Goal: Task Accomplishment & Management: Complete application form

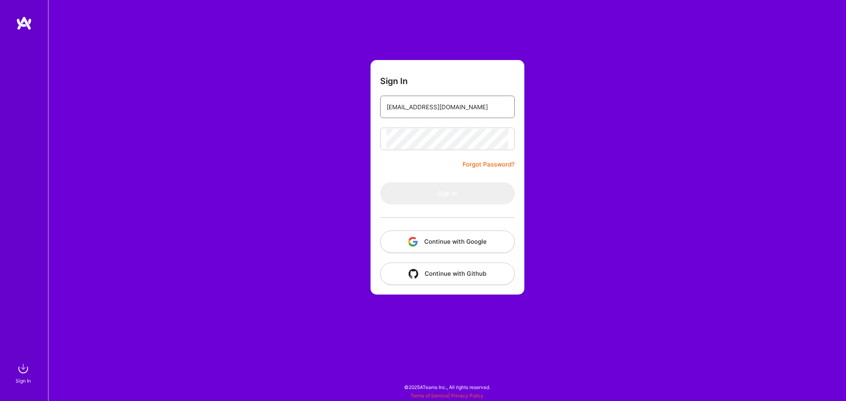
click at [445, 112] on input "[EMAIL_ADDRESS][DOMAIN_NAME]" at bounding box center [447, 107] width 122 height 20
click at [434, 110] on input "email" at bounding box center [447, 107] width 122 height 20
click at [433, 105] on input "email" at bounding box center [447, 107] width 122 height 20
type input "[EMAIL_ADDRESS][DOMAIN_NAME]"
click at [441, 191] on button "Sign In" at bounding box center [447, 193] width 135 height 22
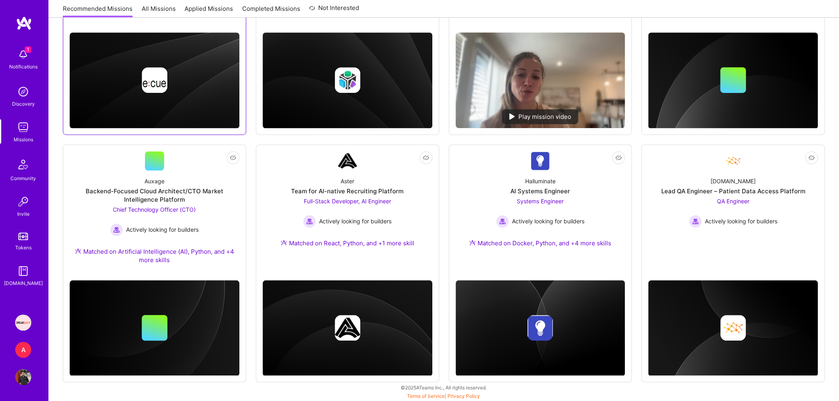
scroll to position [38, 0]
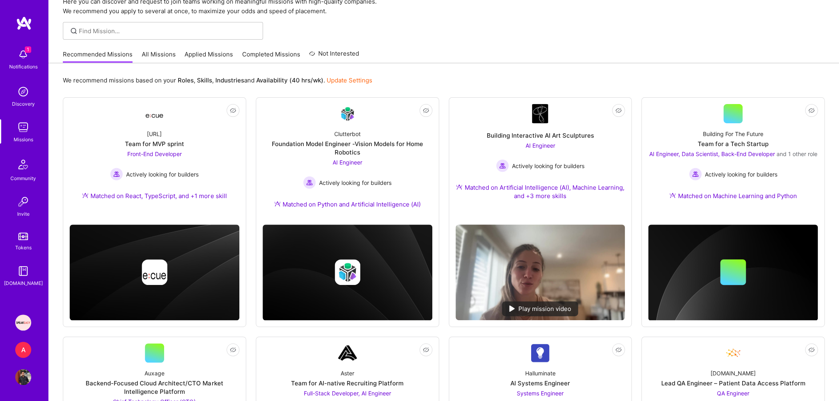
click at [219, 58] on link "Applied Missions" at bounding box center [209, 56] width 48 height 13
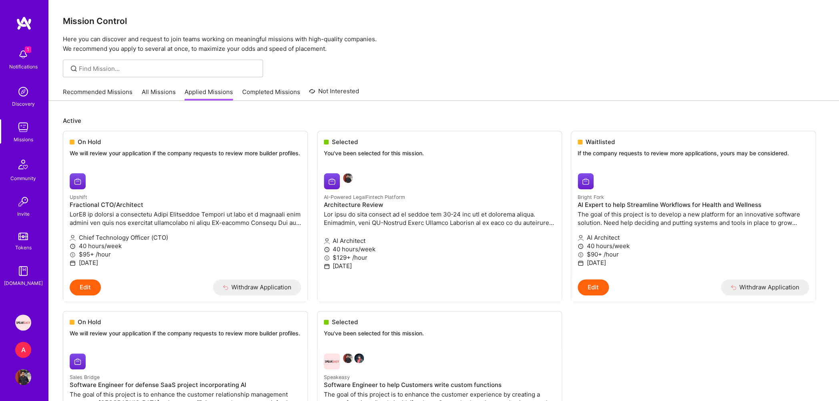
click at [105, 61] on div at bounding box center [163, 69] width 200 height 18
click at [145, 93] on link "All Missions" at bounding box center [159, 94] width 34 height 13
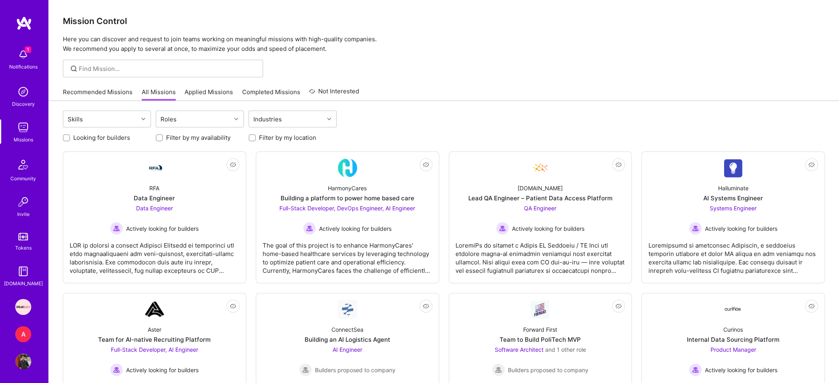
click at [15, 52] on img at bounding box center [23, 54] width 16 height 16
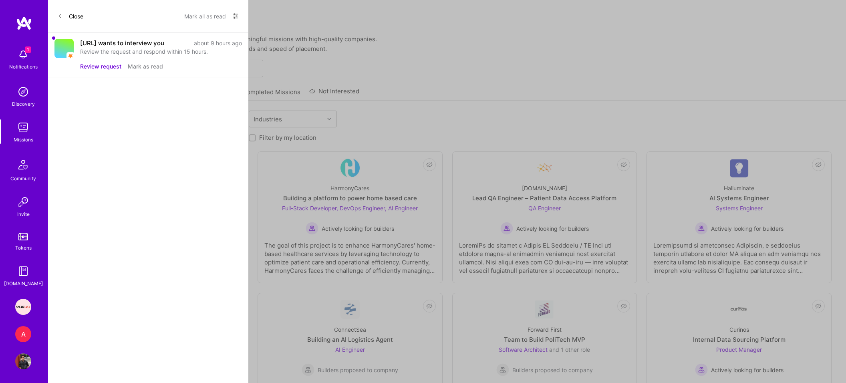
click at [107, 47] on div "[URL] wants to interview you" at bounding box center [122, 43] width 84 height 8
click at [105, 70] on button "Review request" at bounding box center [100, 66] width 41 height 8
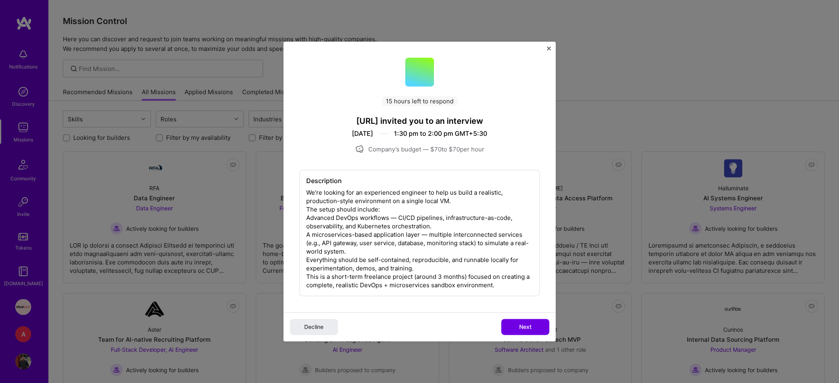
drag, startPoint x: 400, startPoint y: 148, endPoint x: 487, endPoint y: 151, distance: 86.5
click at [487, 151] on div "Company’s budget — $ 70 to $ 70 per hour" at bounding box center [420, 149] width 240 height 10
click at [485, 155] on div "15 hours left to respond [URL] invited you to an interview [DATE] 1:30 pm to 2:…" at bounding box center [420, 177] width 272 height 270
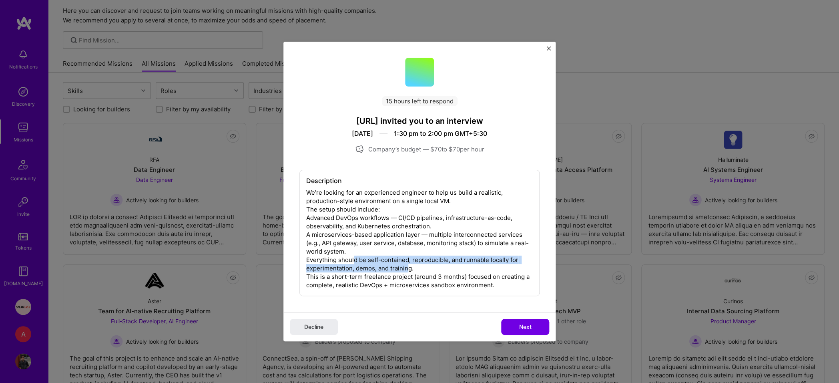
drag, startPoint x: 354, startPoint y: 261, endPoint x: 410, endPoint y: 264, distance: 55.7
click at [410, 264] on div "Description We’re looking for an experienced engineer to help us build a realis…" at bounding box center [420, 233] width 240 height 126
click at [413, 265] on div "Description We’re looking for an experienced engineer to help us build a realis…" at bounding box center [420, 233] width 240 height 126
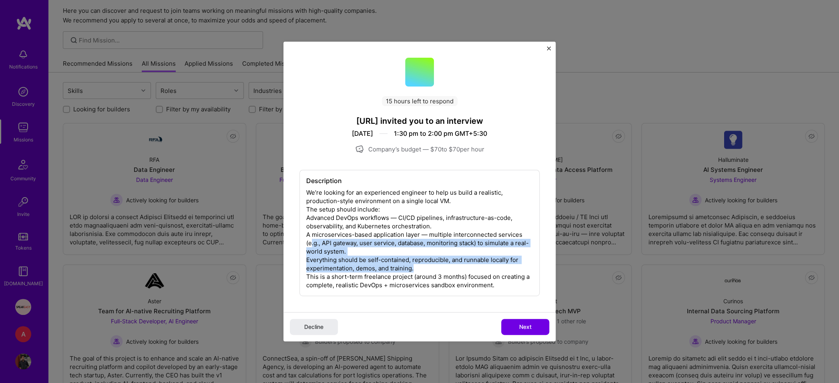
drag, startPoint x: 413, startPoint y: 265, endPoint x: 310, endPoint y: 245, distance: 104.9
click at [310, 245] on div "Description We’re looking for an experienced engineer to help us build a realis…" at bounding box center [420, 233] width 240 height 126
click at [321, 271] on div "Description We’re looking for an experienced engineer to help us build a realis…" at bounding box center [420, 233] width 240 height 126
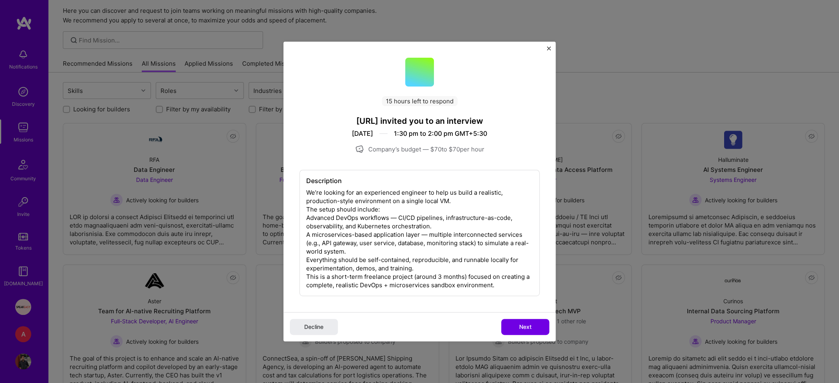
click at [320, 273] on div "Description We’re looking for an experienced engineer to help us build a realis…" at bounding box center [420, 233] width 240 height 126
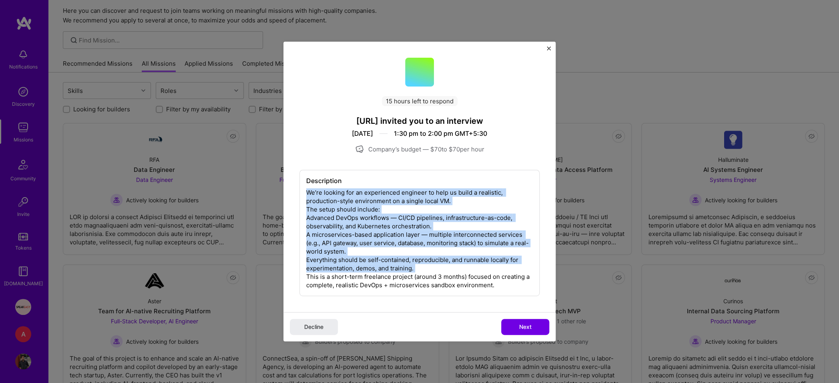
click at [320, 273] on div "Description We’re looking for an experienced engineer to help us build a realis…" at bounding box center [420, 233] width 240 height 126
click at [371, 278] on div "Description We’re looking for an experienced engineer to help us build a realis…" at bounding box center [420, 233] width 240 height 126
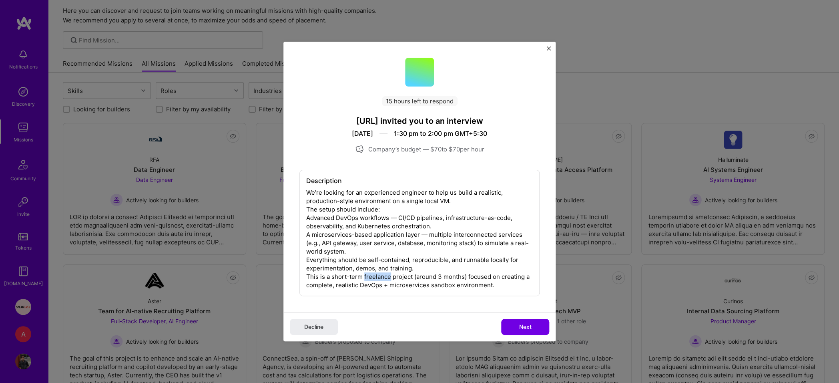
click at [371, 278] on div "Description We’re looking for an experienced engineer to help us build a realis…" at bounding box center [420, 233] width 240 height 126
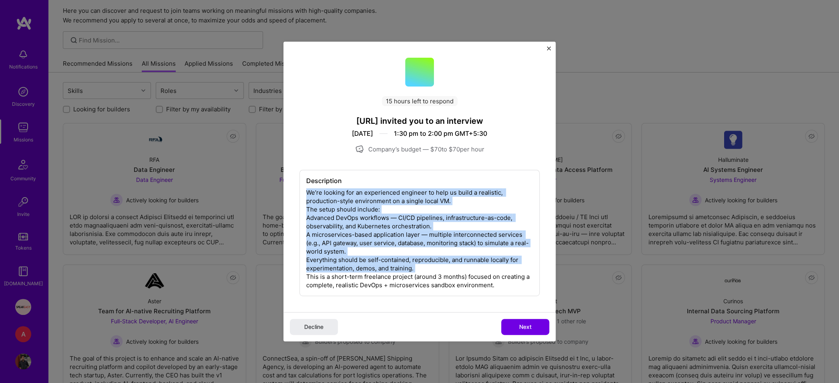
click at [371, 278] on div "Description We’re looking for an experienced engineer to help us build a realis…" at bounding box center [420, 233] width 240 height 126
click at [423, 273] on div "Description We’re looking for an experienced engineer to help us build a realis…" at bounding box center [420, 233] width 240 height 126
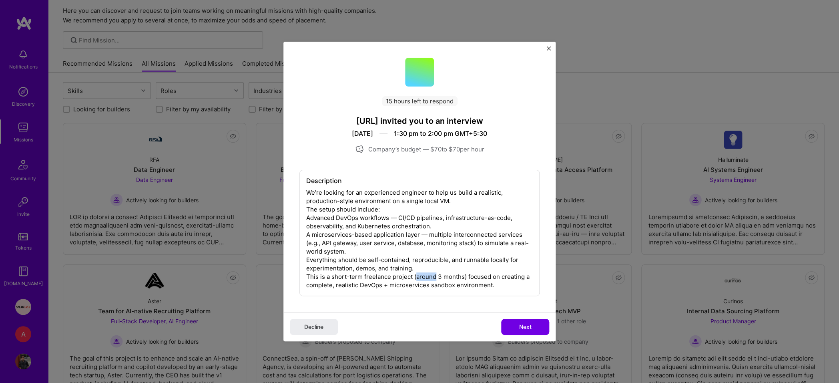
click at [423, 273] on div "Description We’re looking for an experienced engineer to help us build a realis…" at bounding box center [420, 233] width 240 height 126
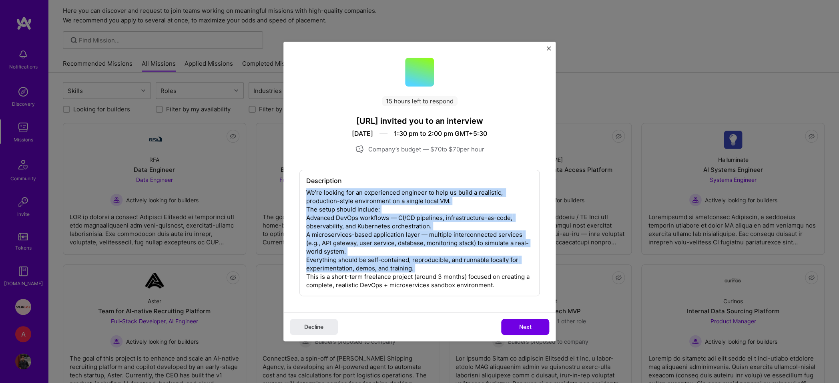
click at [423, 273] on div "Description We’re looking for an experienced engineer to help us build a realis…" at bounding box center [420, 233] width 240 height 126
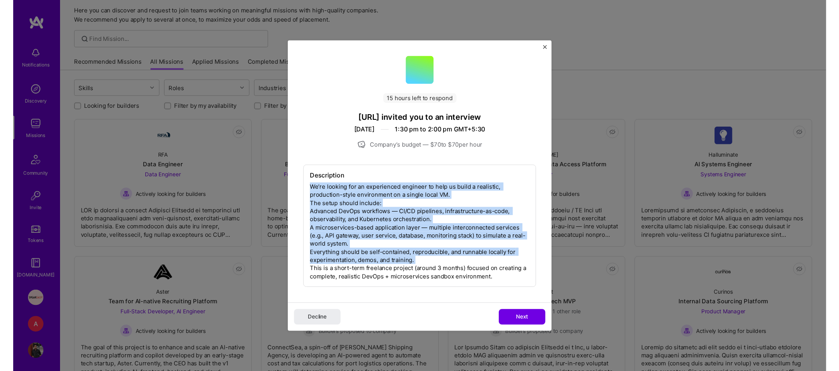
scroll to position [0, 0]
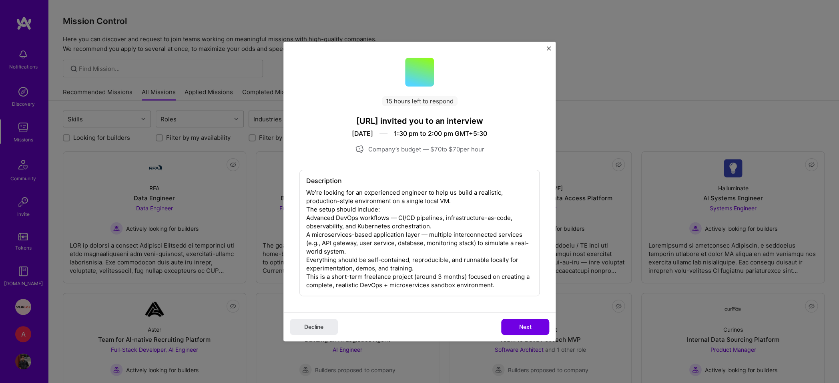
click at [400, 202] on div "Description We’re looking for an experienced engineer to help us build a realis…" at bounding box center [420, 233] width 240 height 126
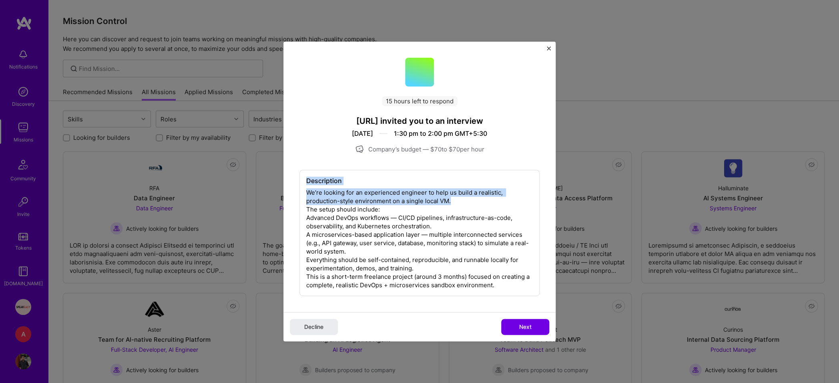
click at [400, 202] on div "Description We’re looking for an experienced engineer to help us build a realis…" at bounding box center [420, 233] width 240 height 126
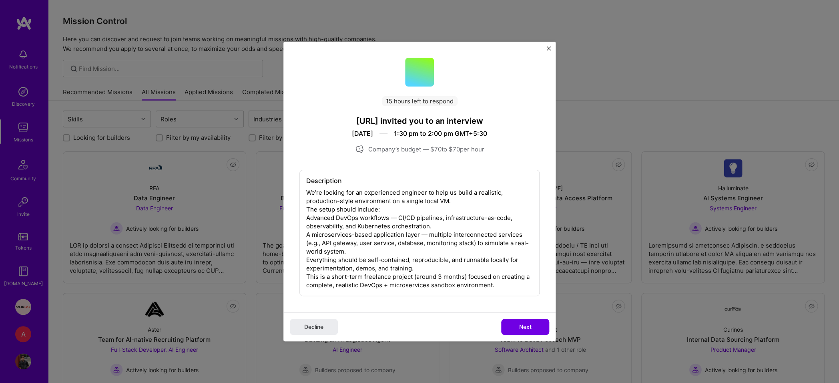
click at [397, 215] on div "Description We’re looking for an experienced engineer to help us build a realis…" at bounding box center [420, 233] width 240 height 126
click at [396, 239] on div "Description We’re looking for an experienced engineer to help us build a realis…" at bounding box center [420, 233] width 240 height 126
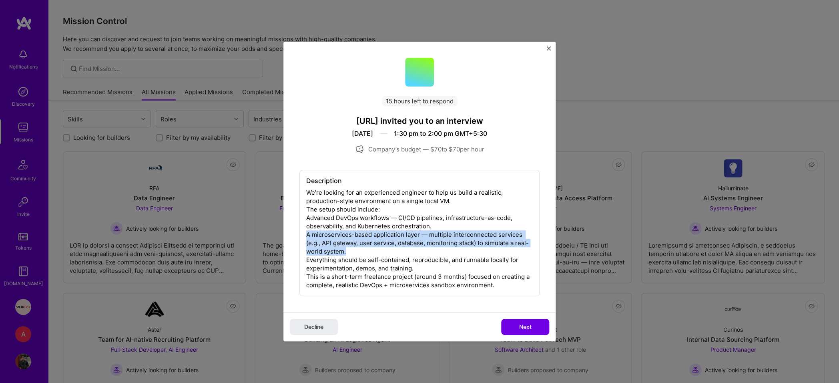
click at [396, 239] on div "Description We’re looking for an experienced engineer to help us build a realis…" at bounding box center [420, 233] width 240 height 126
click at [418, 237] on div "Description We’re looking for an experienced engineer to help us build a realis…" at bounding box center [420, 233] width 240 height 126
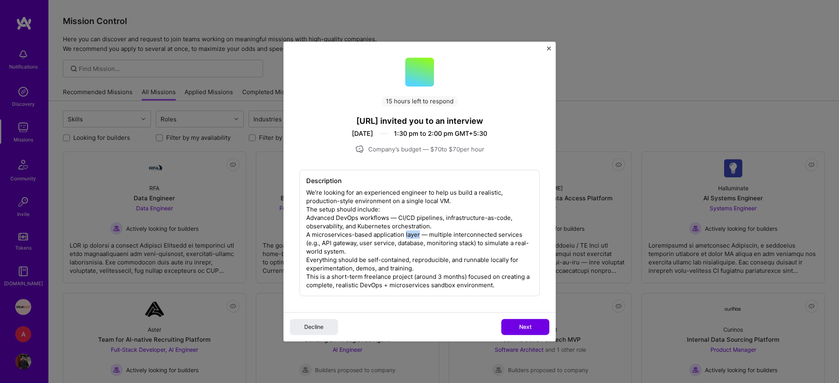
click at [418, 237] on div "Description We’re looking for an experienced engineer to help us build a realis…" at bounding box center [420, 233] width 240 height 126
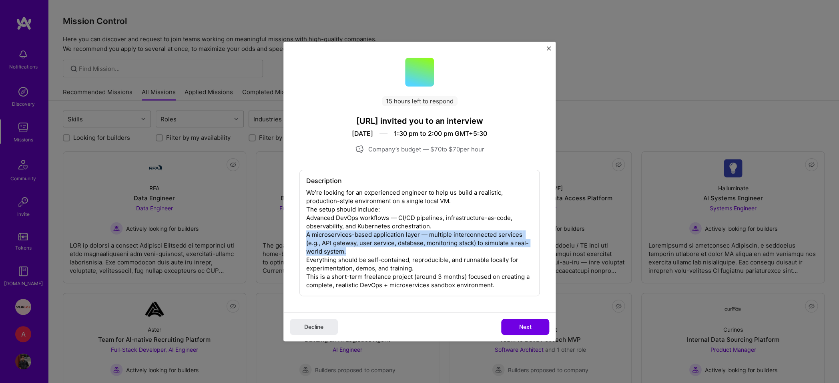
click at [418, 237] on div "Description We’re looking for an experienced engineer to help us build a realis…" at bounding box center [420, 233] width 240 height 126
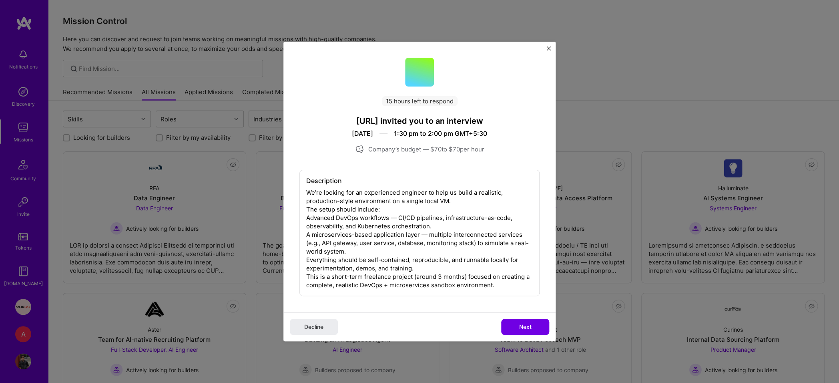
click at [424, 225] on div "Description We’re looking for an experienced engineer to help us build a realis…" at bounding box center [420, 233] width 240 height 126
click at [413, 197] on div "Description We’re looking for an experienced engineer to help us build a realis…" at bounding box center [420, 233] width 240 height 126
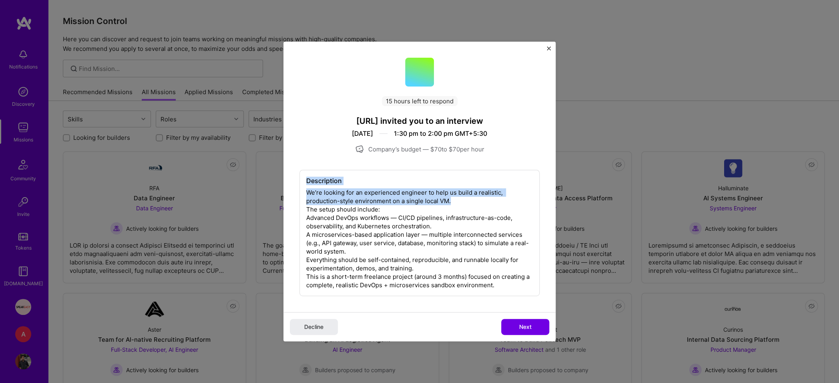
click at [413, 197] on div "Description We’re looking for an experienced engineer to help us build a realis…" at bounding box center [420, 233] width 240 height 126
click at [409, 205] on div "Description We’re looking for an experienced engineer to help us build a realis…" at bounding box center [420, 233] width 240 height 126
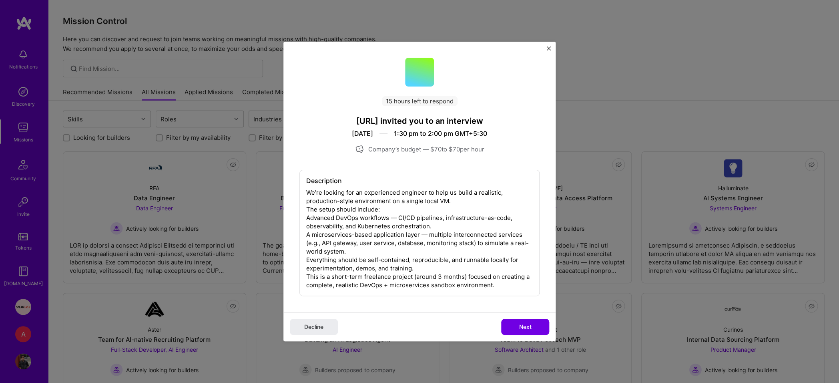
click at [369, 122] on h4 "[URL] invited you to an interview" at bounding box center [420, 121] width 240 height 10
click at [401, 125] on h4 "[URL] invited you to an interview" at bounding box center [420, 121] width 240 height 10
